Goal: Use online tool/utility: Utilize a website feature to perform a specific function

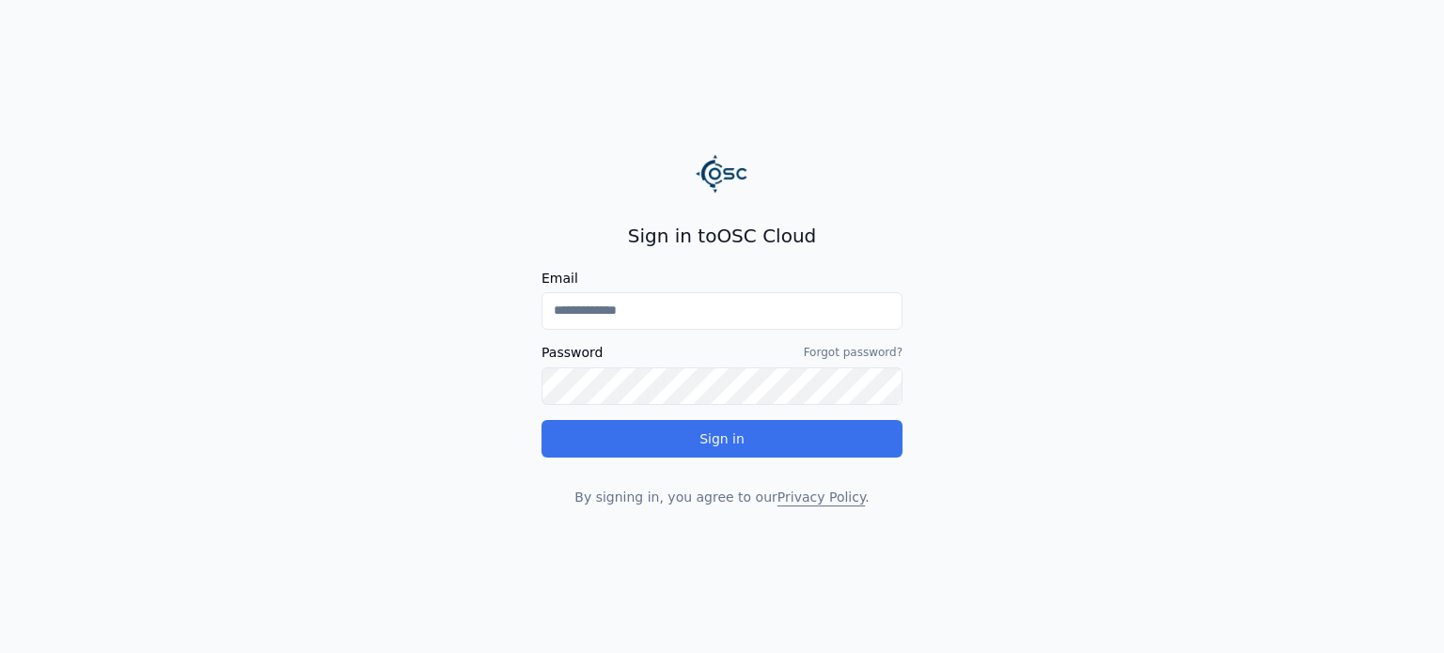
type input "**********"
click at [721, 434] on button "Sign in" at bounding box center [722, 439] width 361 height 38
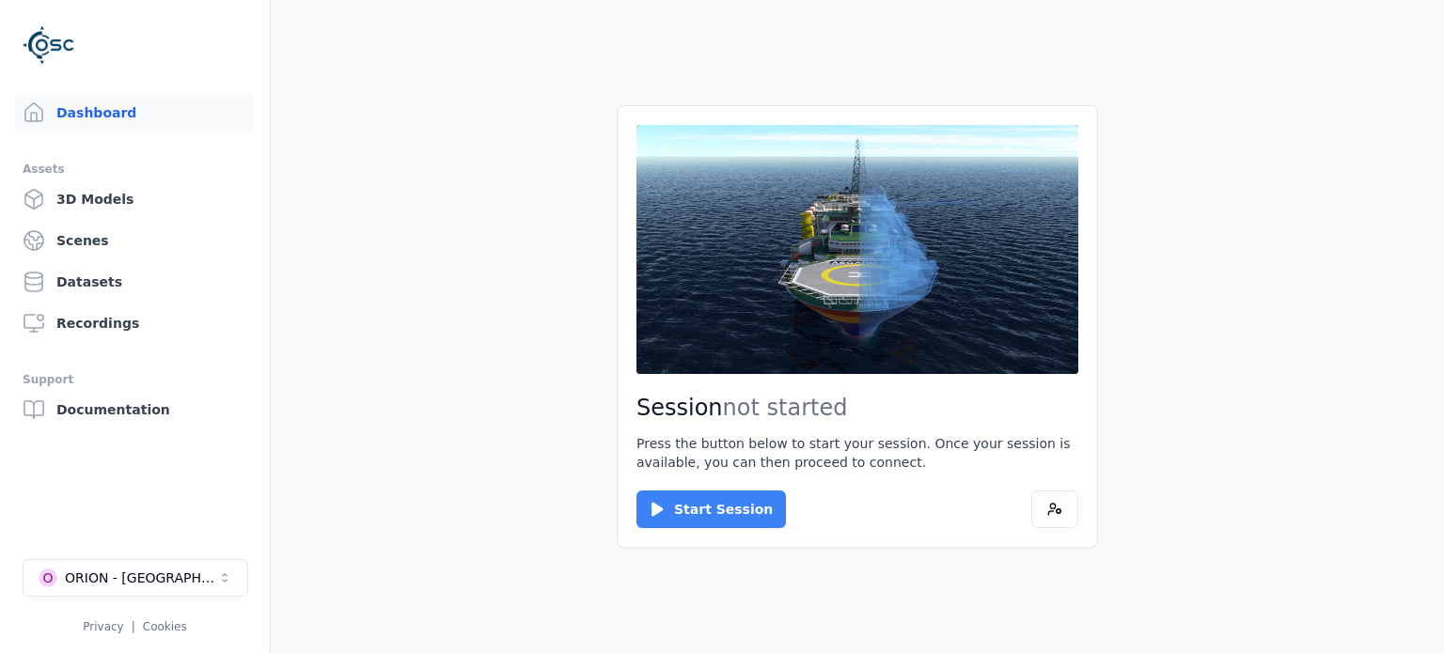
click at [732, 514] on button "Start Session" at bounding box center [712, 510] width 150 height 38
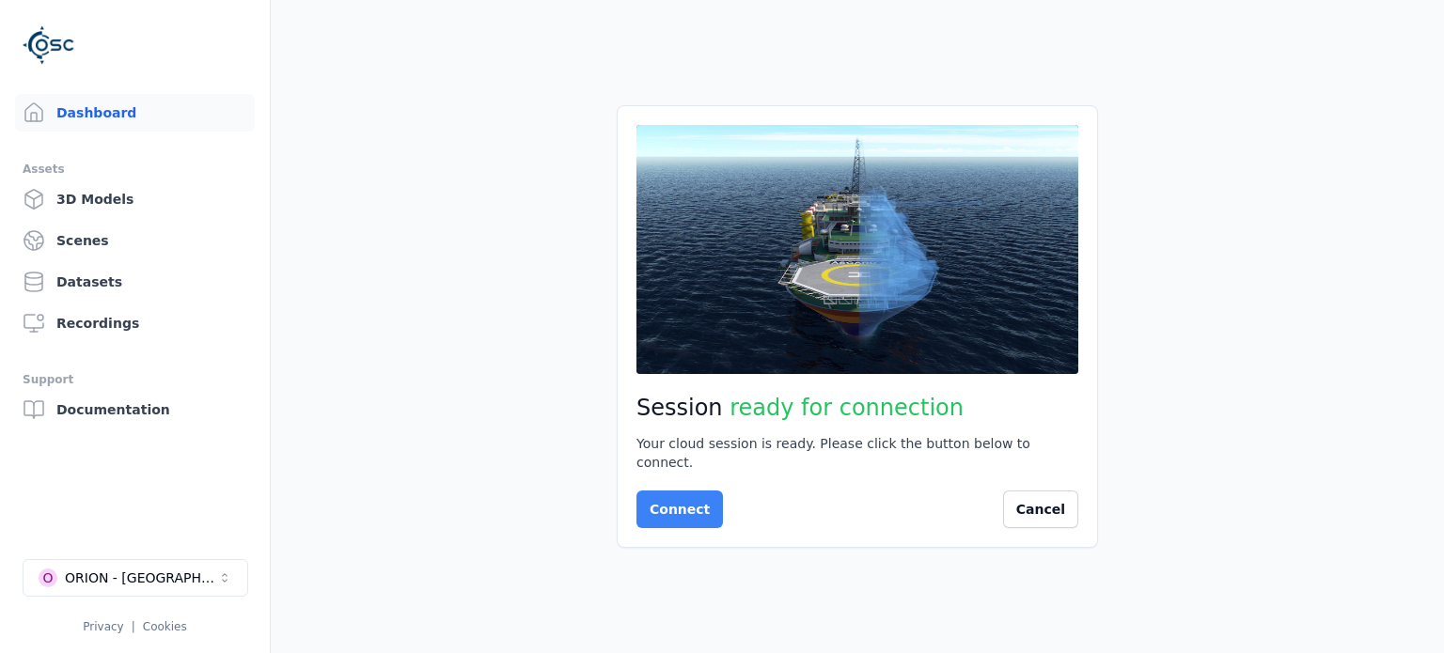
click at [685, 497] on button "Connect" at bounding box center [680, 510] width 87 height 38
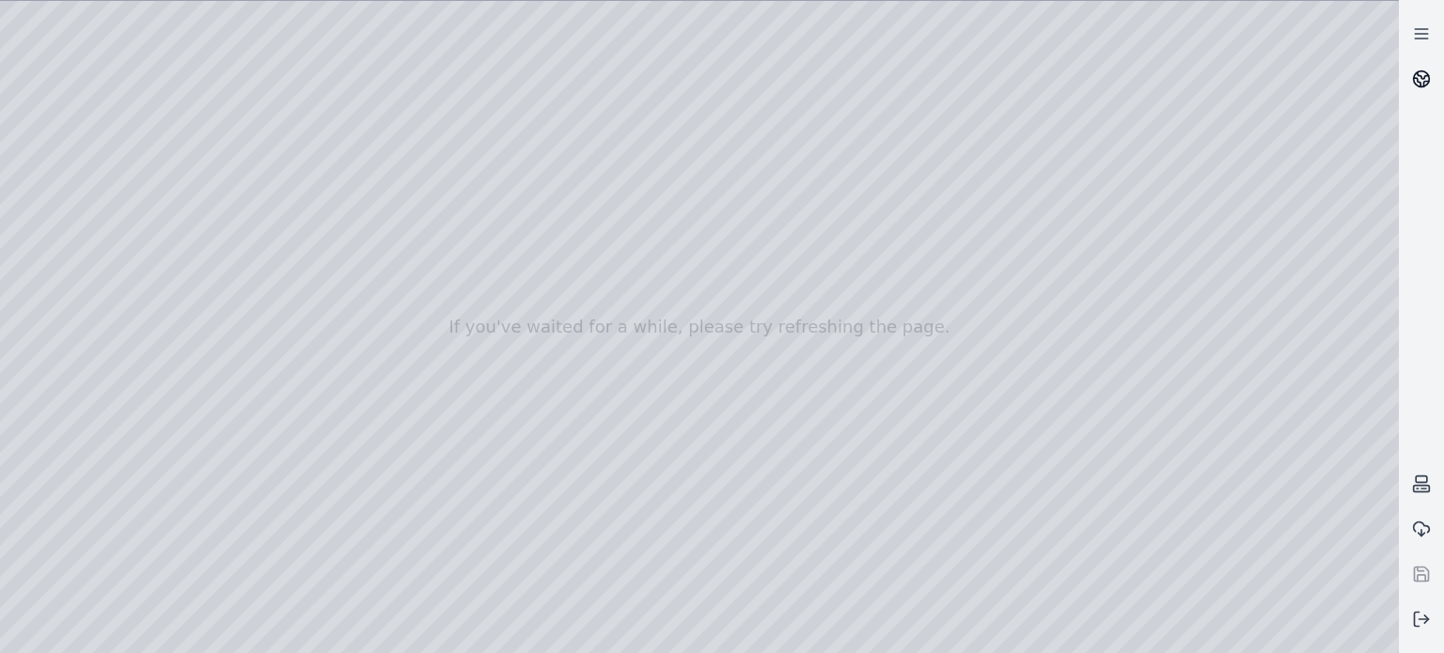
click at [1422, 77] on icon at bounding box center [1423, 75] width 11 height 7
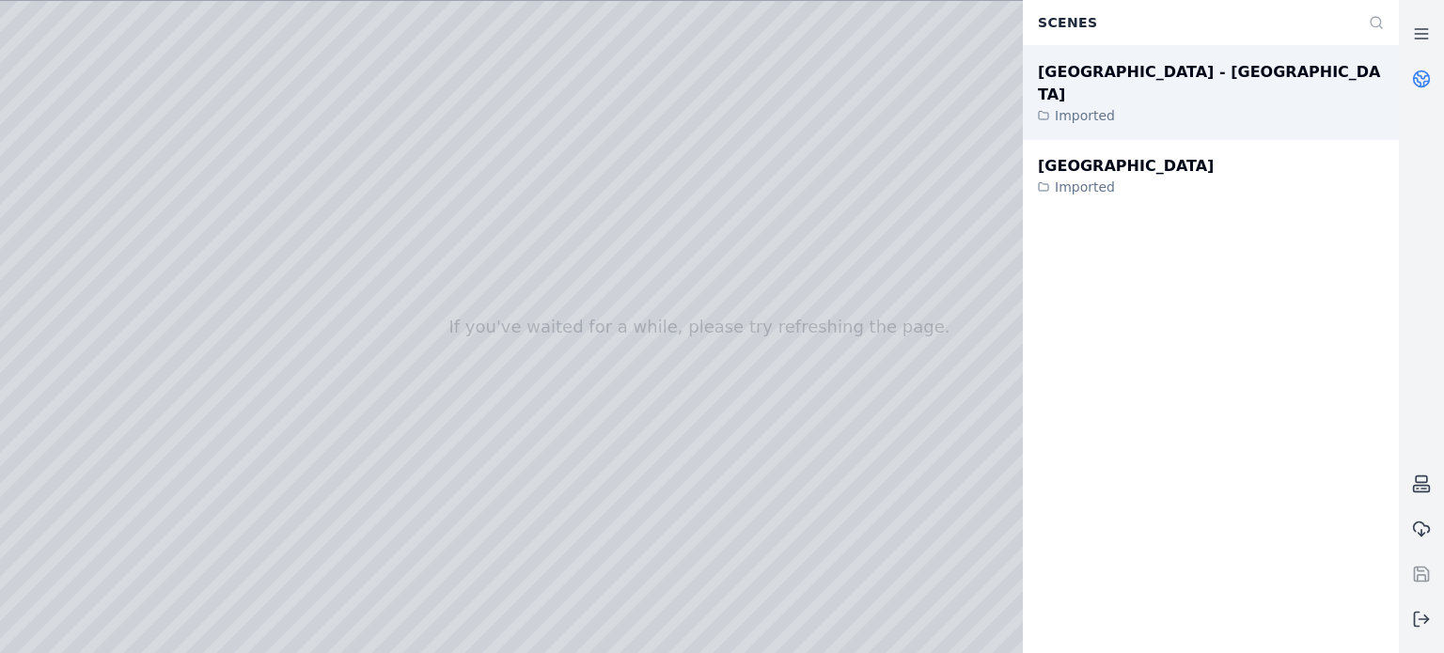
click at [1151, 78] on div "Cabo Verde - New terminal" at bounding box center [1211, 83] width 346 height 45
